Goal: Task Accomplishment & Management: Use online tool/utility

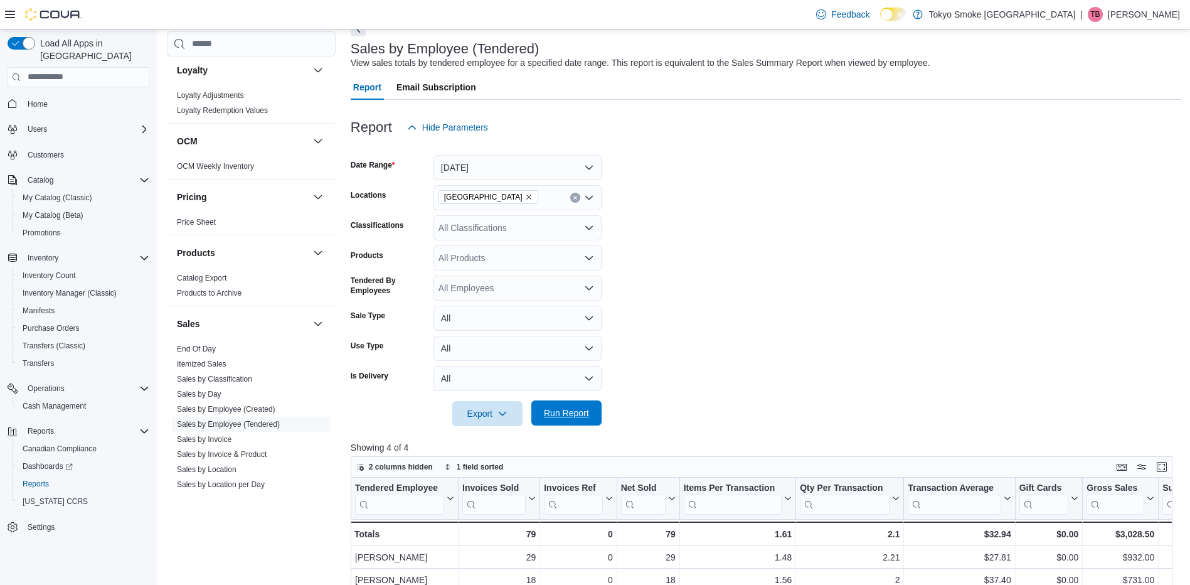
scroll to position [188, 0]
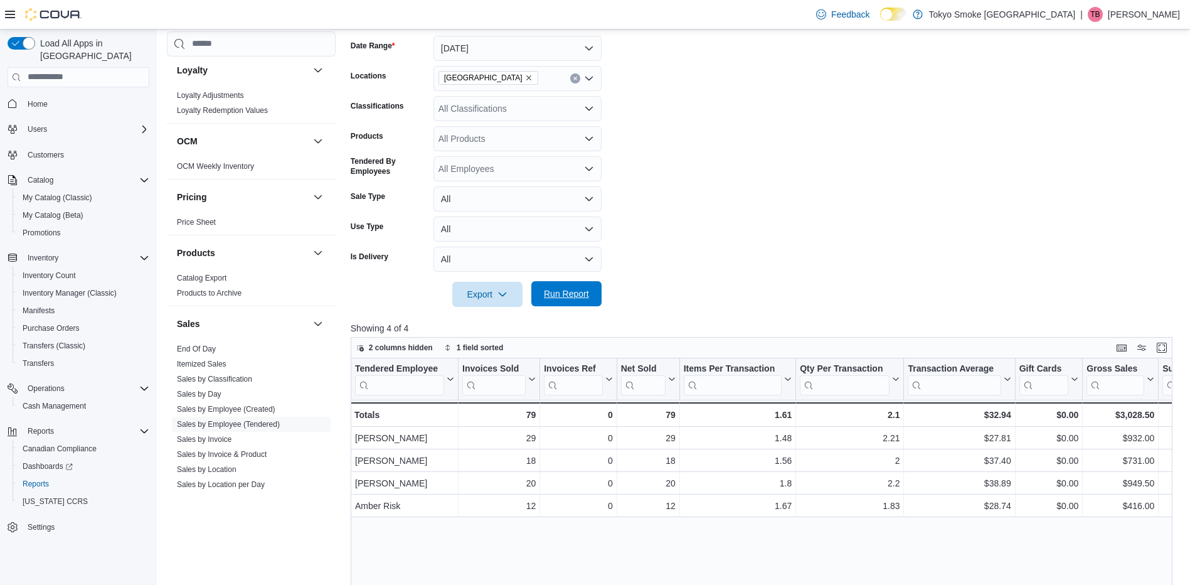
click at [578, 299] on span "Run Report" at bounding box center [566, 293] width 45 height 13
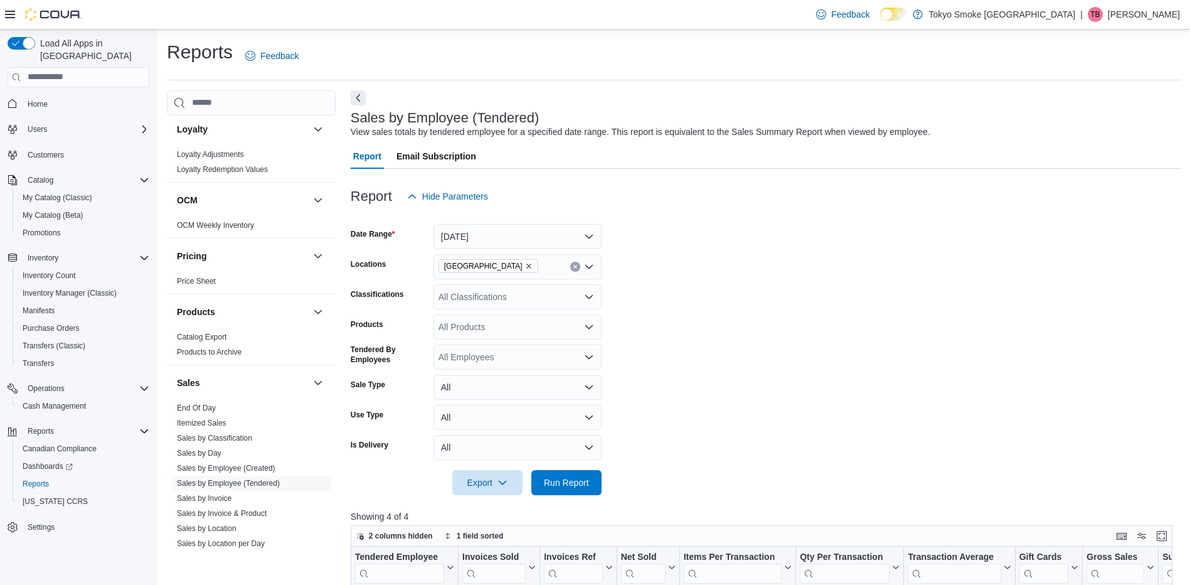
scroll to position [314, 0]
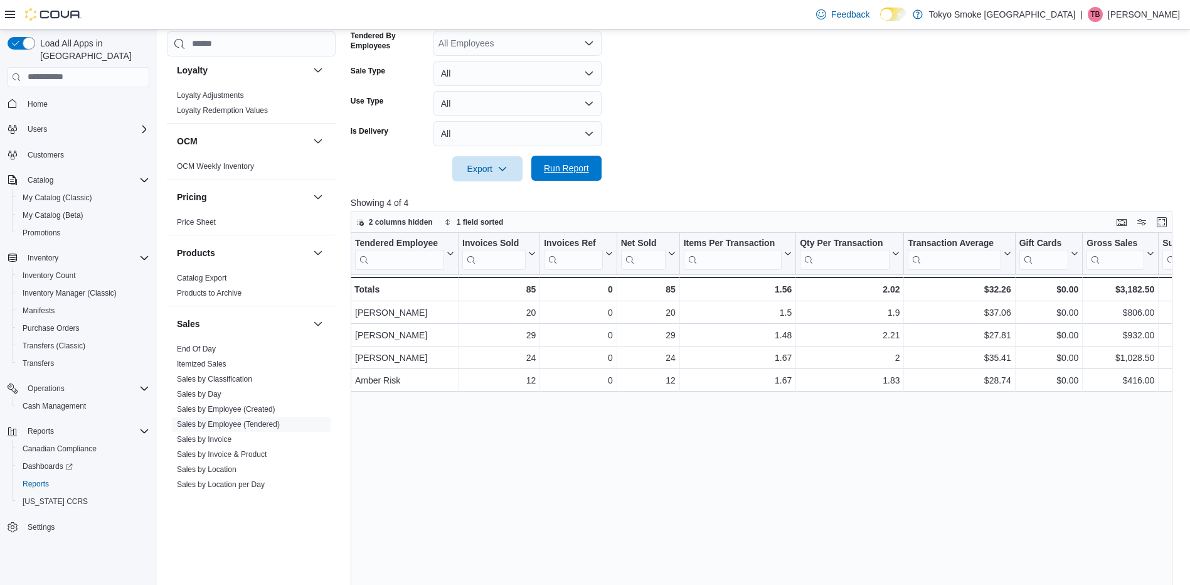
click at [580, 172] on span "Run Report" at bounding box center [566, 168] width 45 height 13
click at [570, 174] on span "Run Report" at bounding box center [566, 168] width 45 height 13
click at [559, 167] on span "Run Report" at bounding box center [566, 168] width 45 height 13
click at [573, 157] on span "Run Report" at bounding box center [566, 168] width 55 height 25
click at [573, 153] on div at bounding box center [766, 151] width 830 height 10
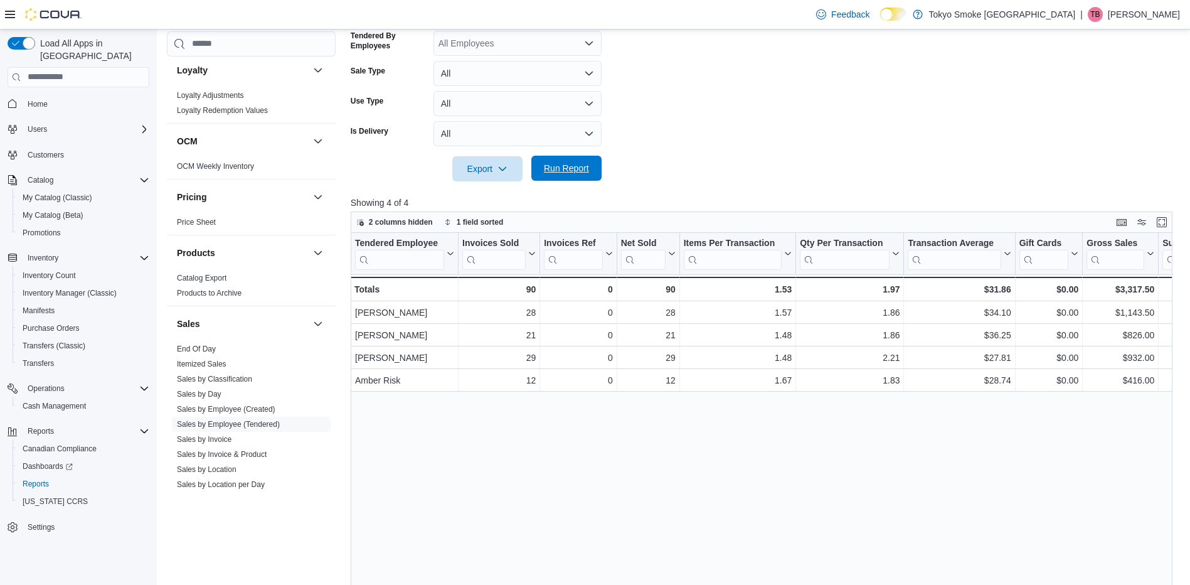
click at [573, 162] on span "Run Report" at bounding box center [566, 168] width 45 height 13
click at [568, 172] on span "Run Report" at bounding box center [566, 168] width 45 height 13
